Goal: Find specific page/section: Find specific page/section

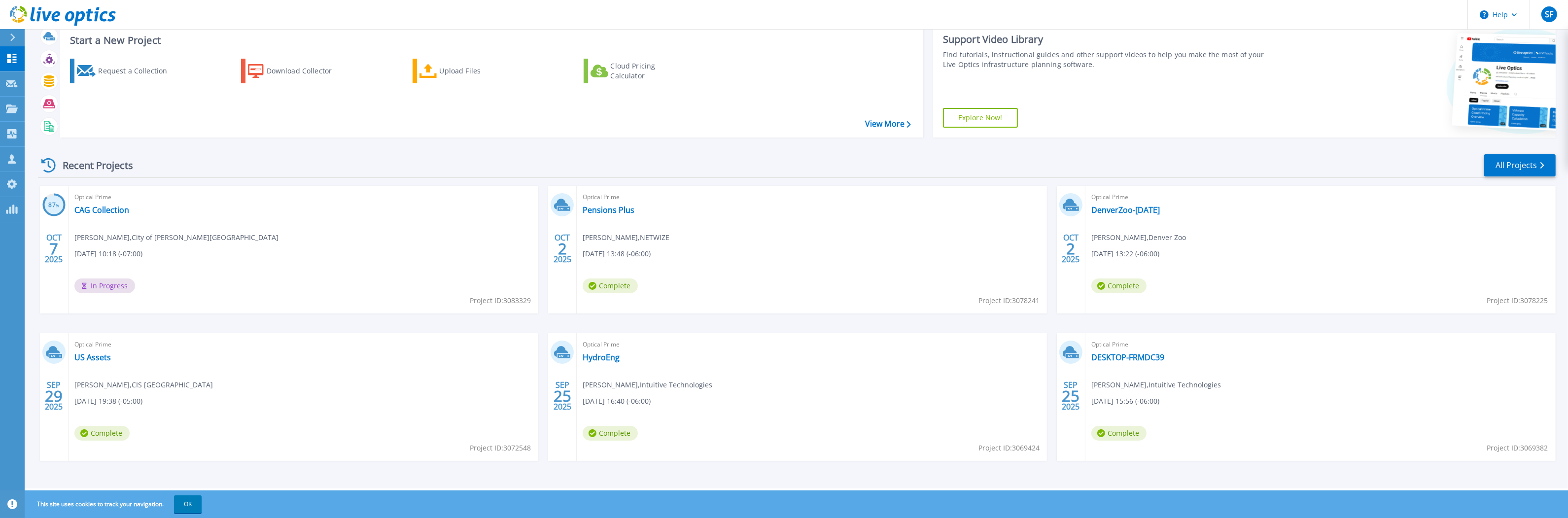
scroll to position [26, 0]
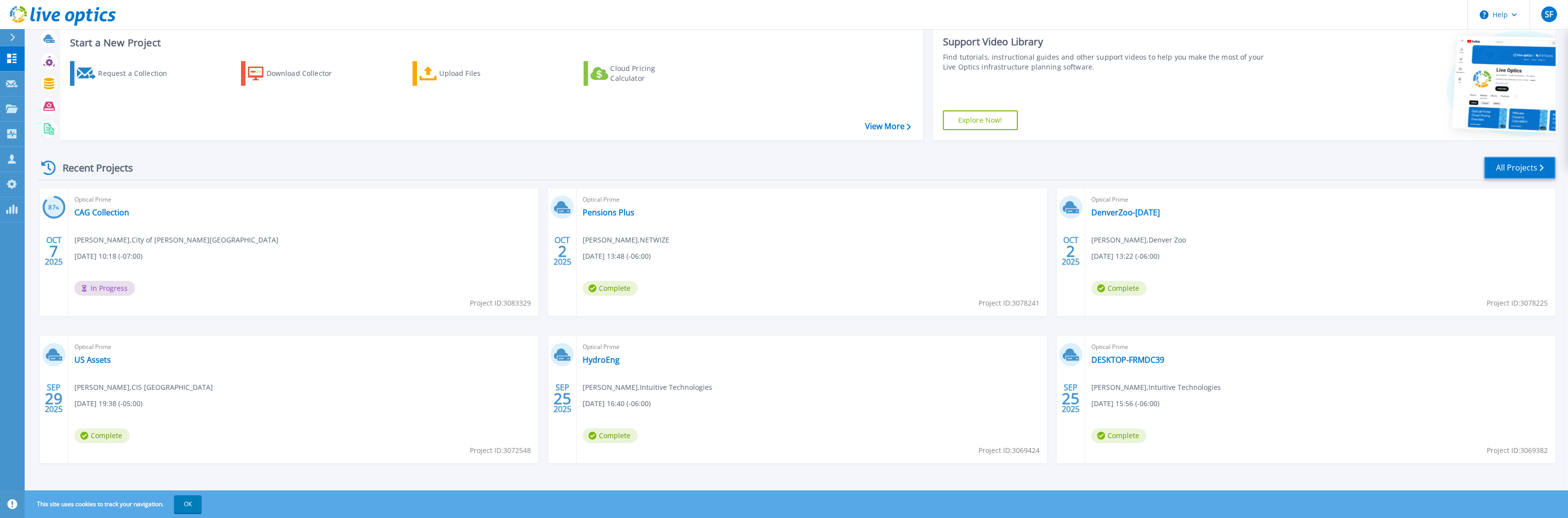
click at [1502, 166] on link "All Projects" at bounding box center [1520, 168] width 72 height 22
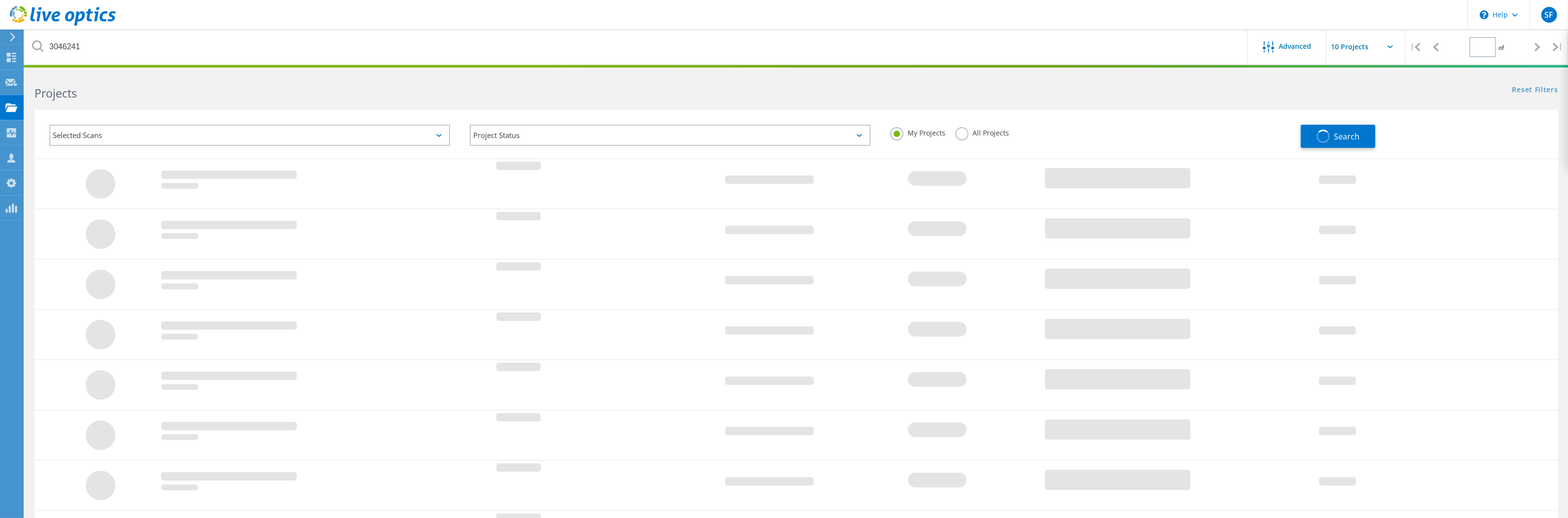
type input "1"
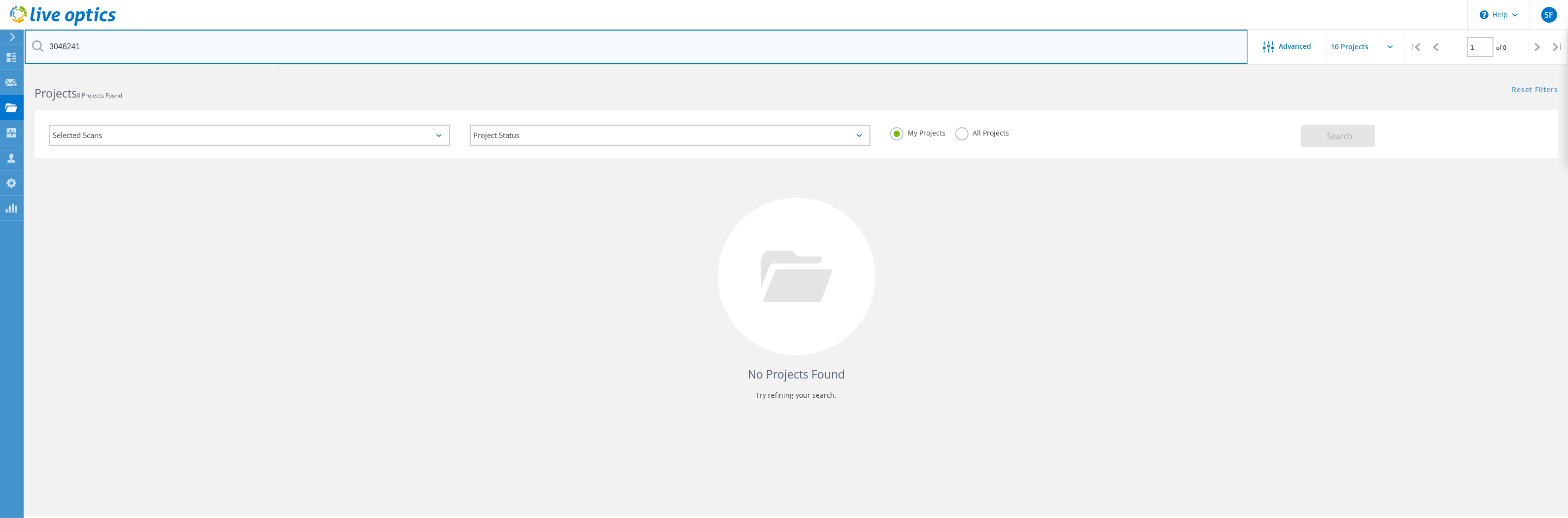
drag, startPoint x: 91, startPoint y: 43, endPoint x: -4, endPoint y: 39, distance: 95.1
click at [0, 39] on html "\n Help Explore Helpful Articles Contact Support SF OEM Team Member Steve Foley…" at bounding box center [784, 272] width 1568 height 545
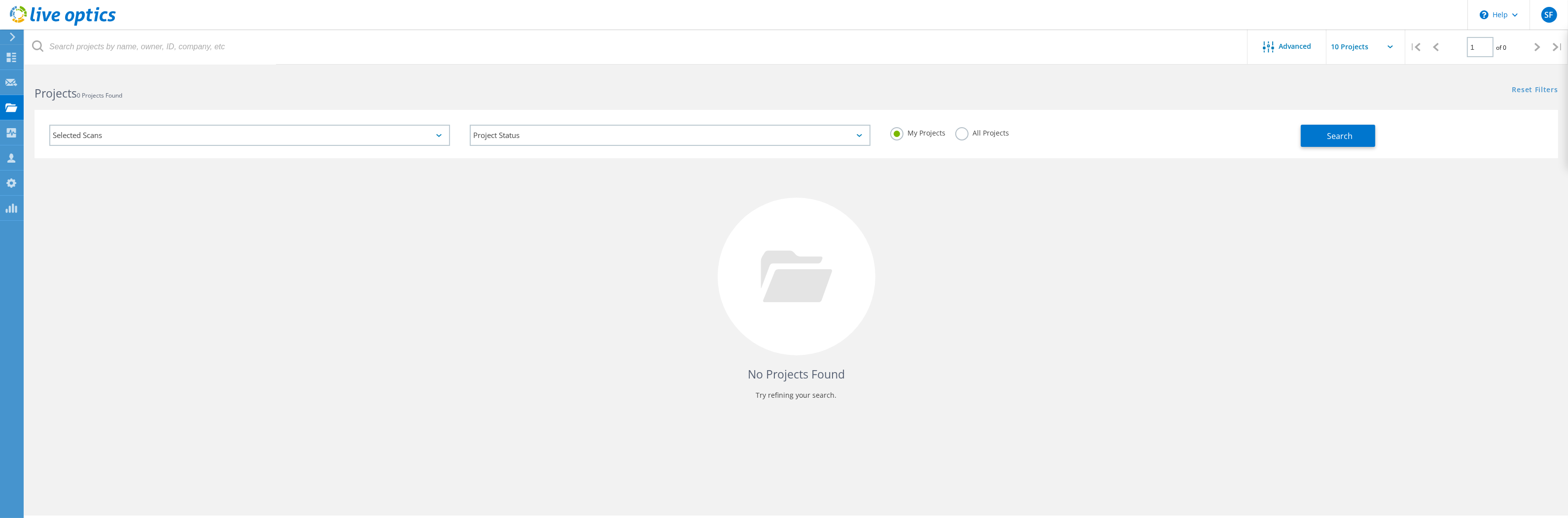
click at [182, 216] on div "No Projects Found Try refining your search." at bounding box center [795, 285] width 1523 height 255
click at [8, 56] on use at bounding box center [12, 57] width 9 height 9
